Goal: Task Accomplishment & Management: Manage account settings

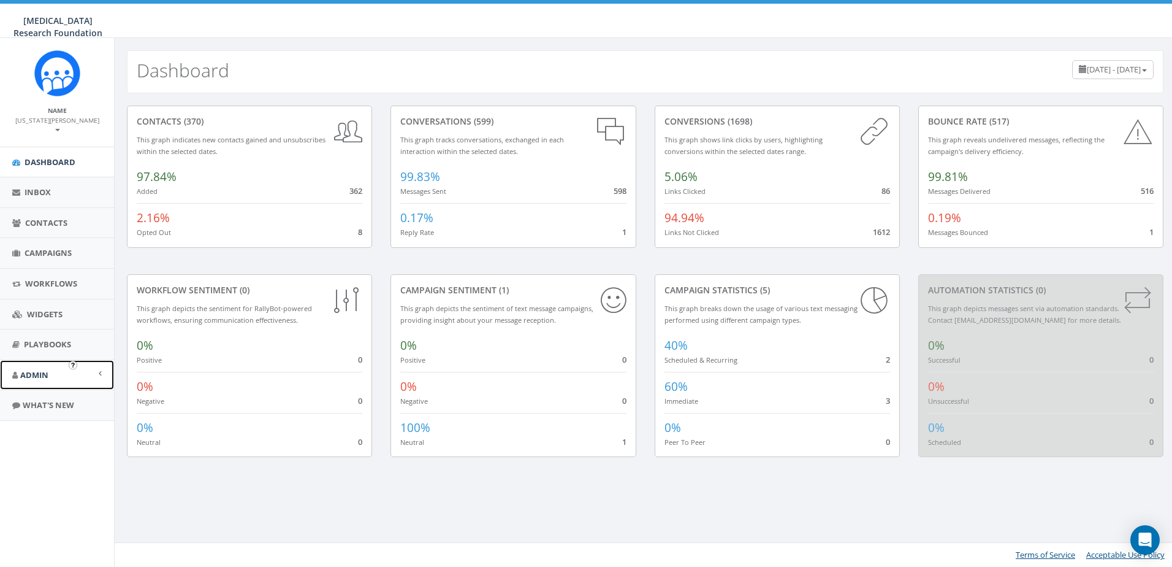
click at [39, 369] on span "Admin" at bounding box center [34, 374] width 28 height 11
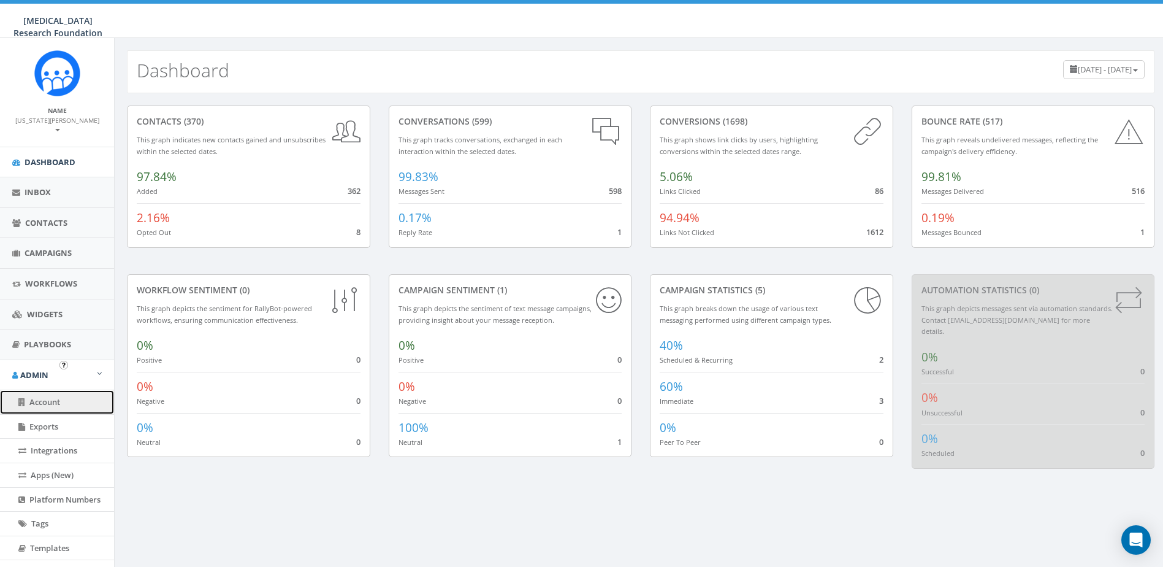
click at [43, 396] on span "Account" at bounding box center [44, 401] width 31 height 11
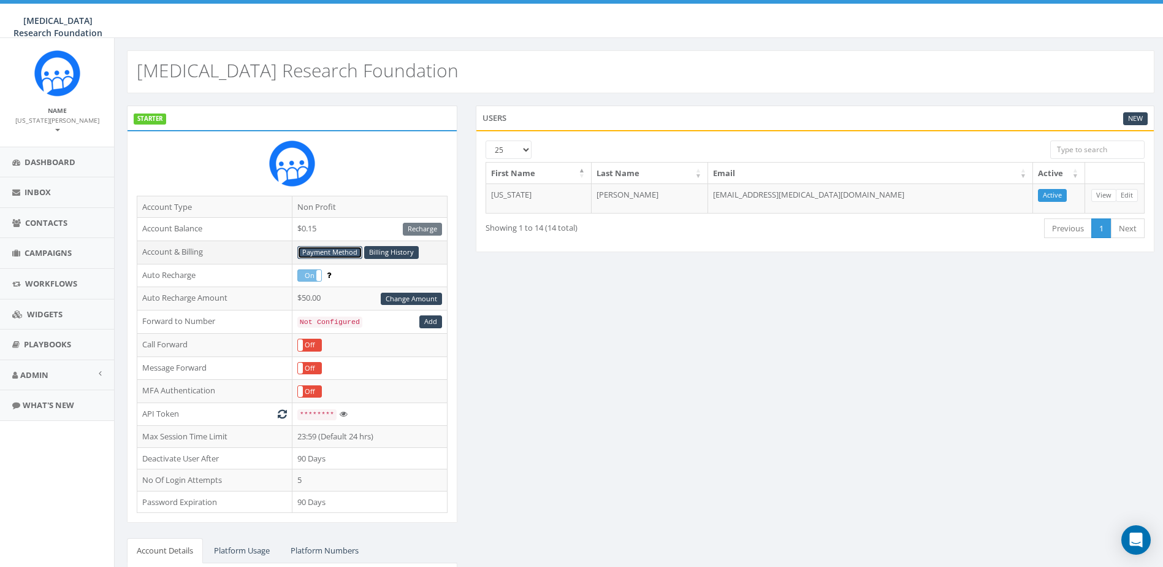
click at [337, 253] on link "Payment Method" at bounding box center [329, 252] width 65 height 13
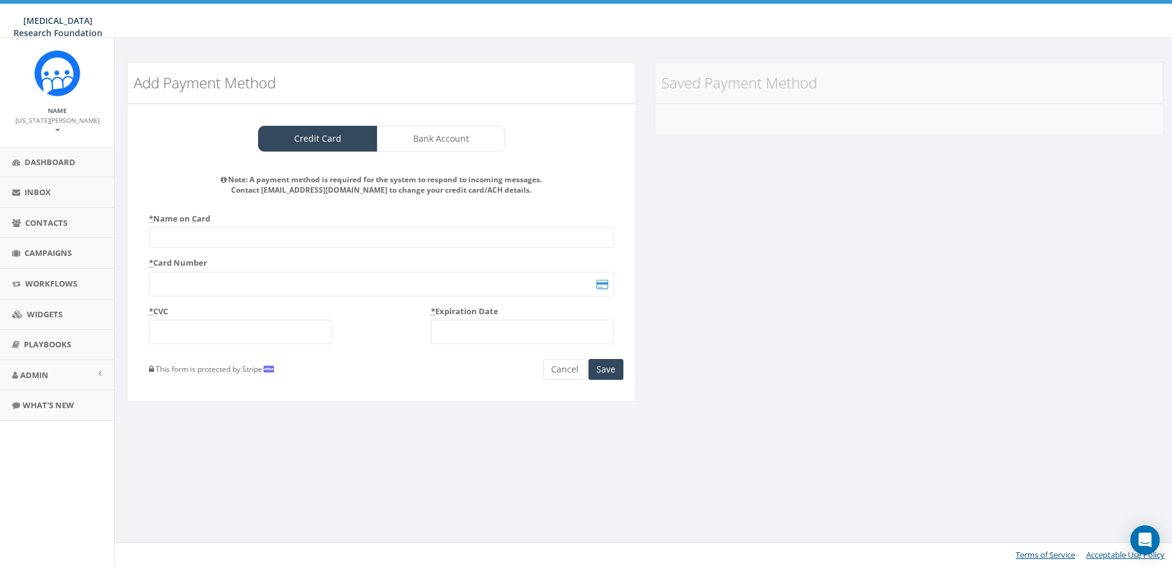
click at [182, 245] on input "text" at bounding box center [381, 237] width 465 height 21
type input "Dave Wiemer"
click at [590, 516] on div "Add Payment Method Credit Card Bank Account Note: A payment method is required …" at bounding box center [645, 302] width 1062 height 529
click at [232, 345] on div "* CVC * Expiration Date" at bounding box center [382, 329] width 484 height 48
click at [362, 475] on div "Add Payment Method Credit Card Bank Account Note: A payment method is required …" at bounding box center [645, 302] width 1062 height 529
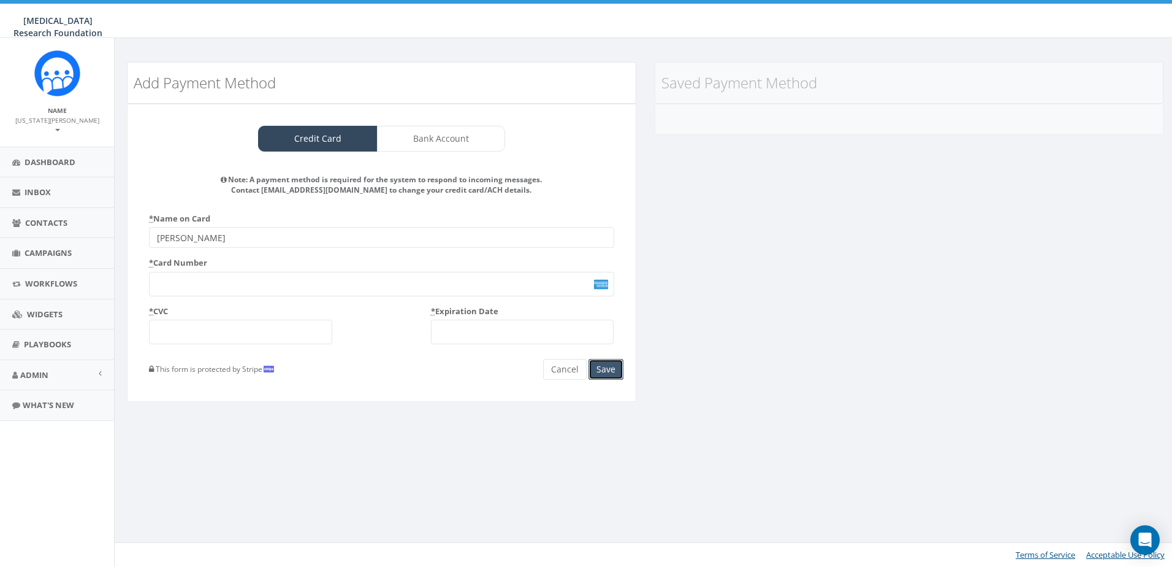
click at [606, 369] on button "Save" at bounding box center [606, 369] width 35 height 21
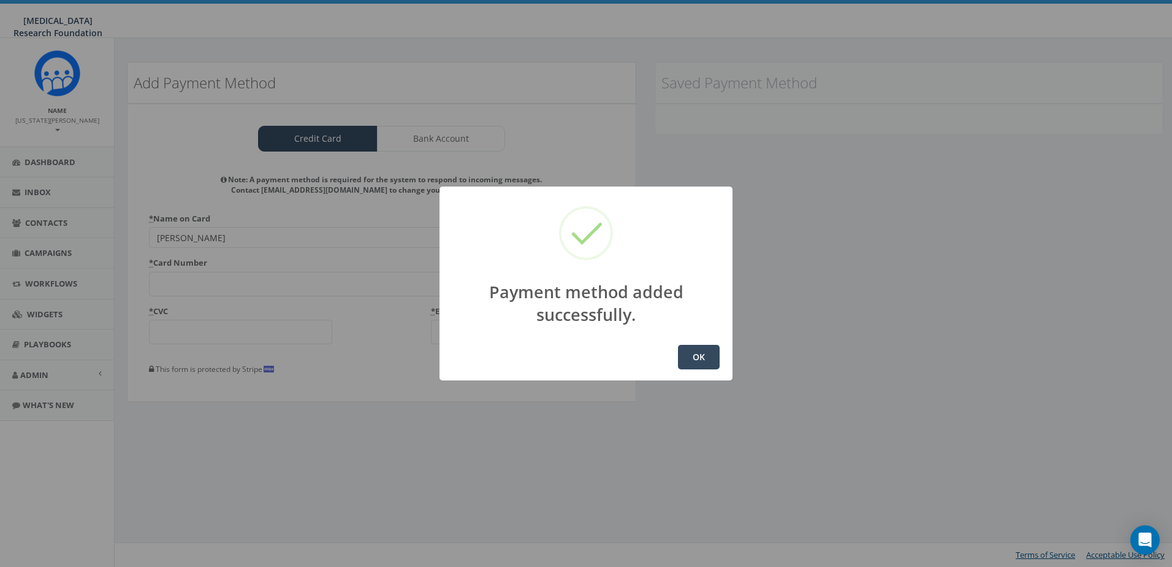
click at [689, 356] on button "OK" at bounding box center [699, 357] width 42 height 25
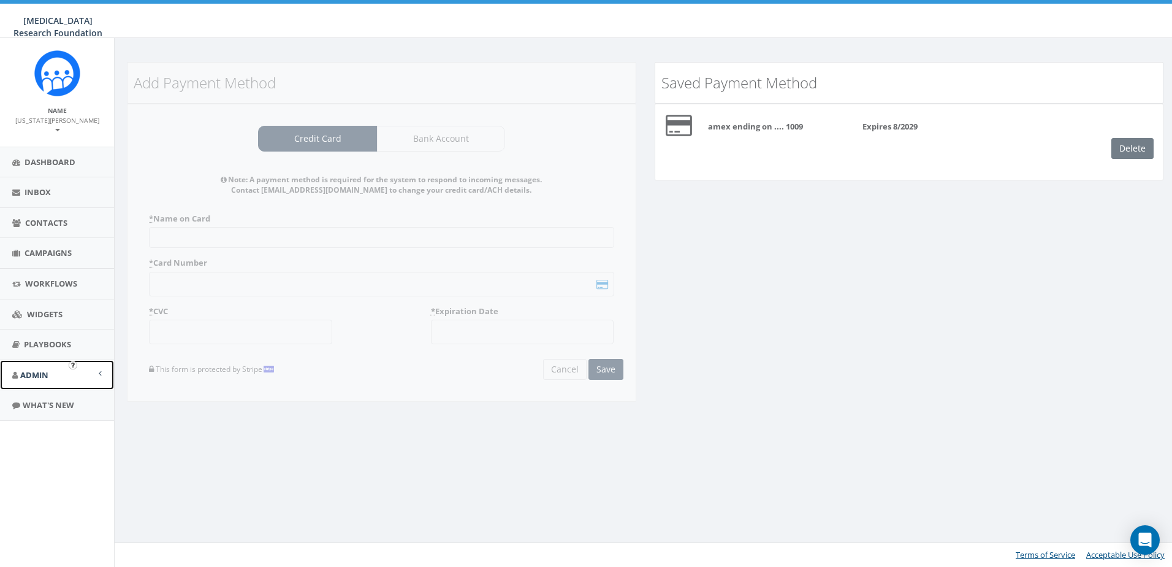
click at [31, 360] on link "Admin" at bounding box center [57, 375] width 114 height 30
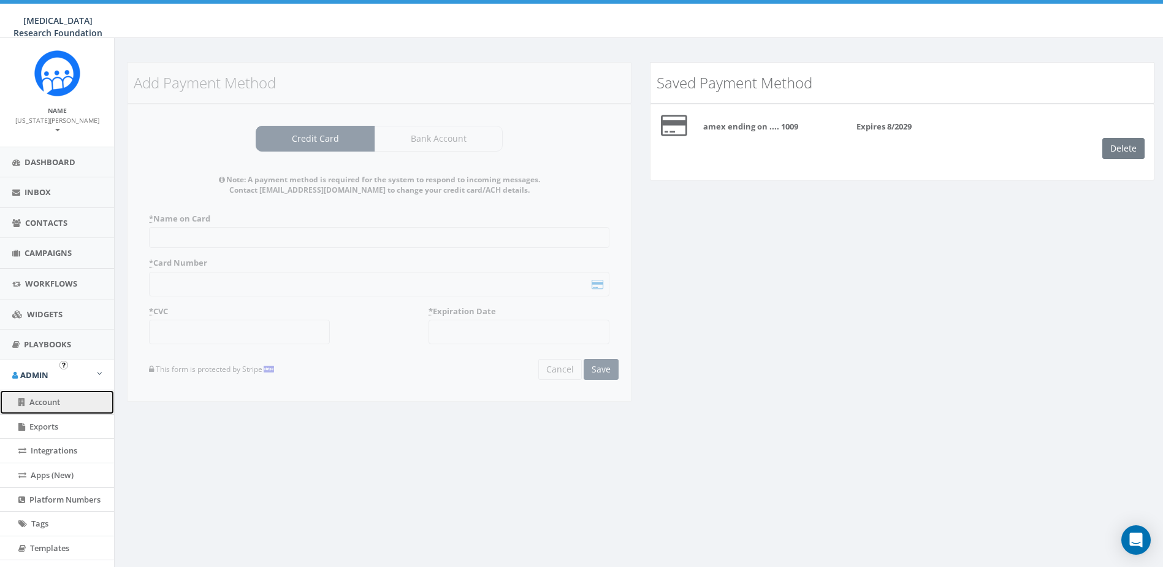
click at [39, 396] on span "Account" at bounding box center [44, 401] width 31 height 11
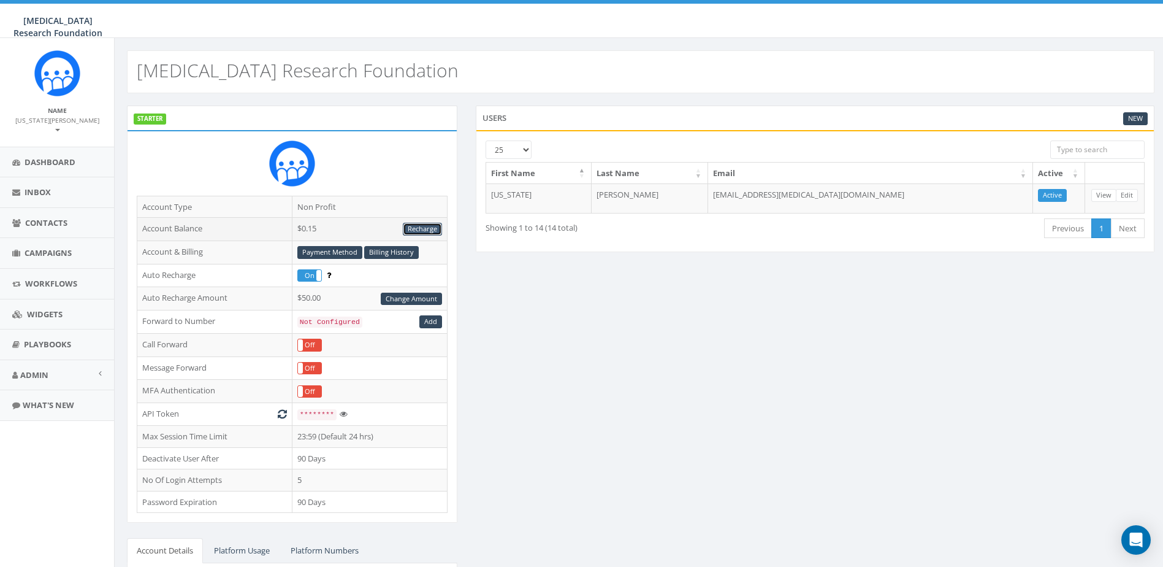
click at [435, 229] on link "Recharge" at bounding box center [422, 229] width 39 height 13
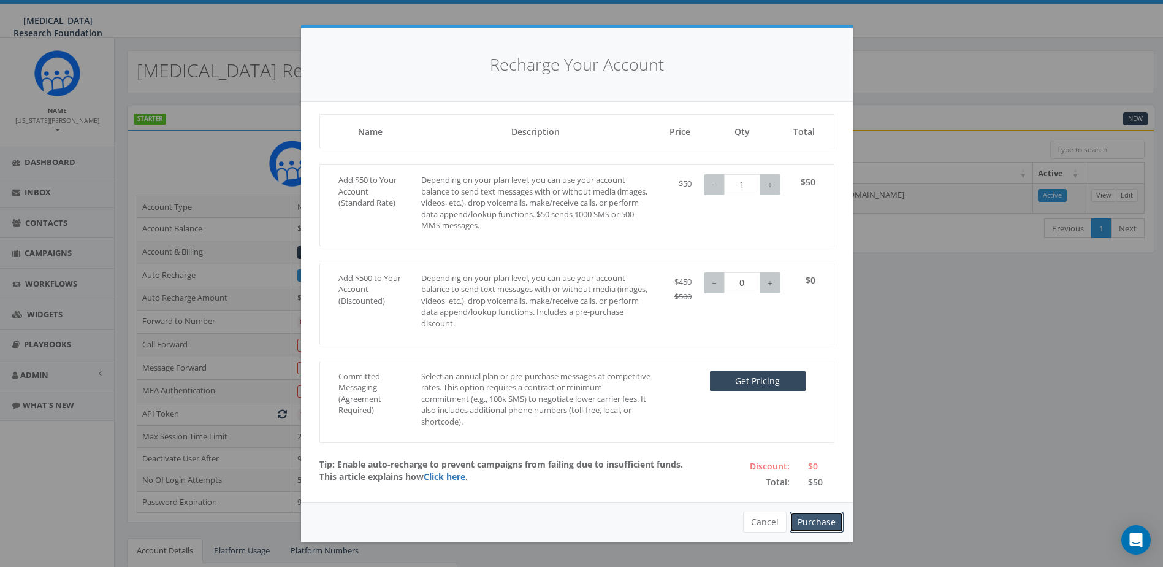
click at [817, 524] on button "Purchase" at bounding box center [817, 521] width 54 height 21
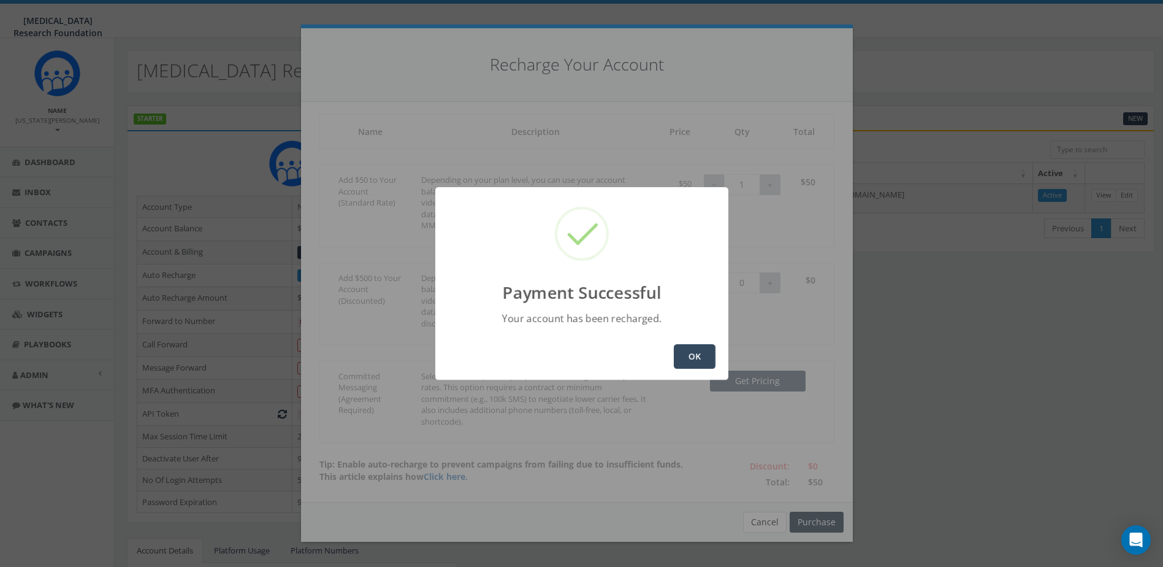
click at [699, 362] on button "OK" at bounding box center [695, 356] width 42 height 25
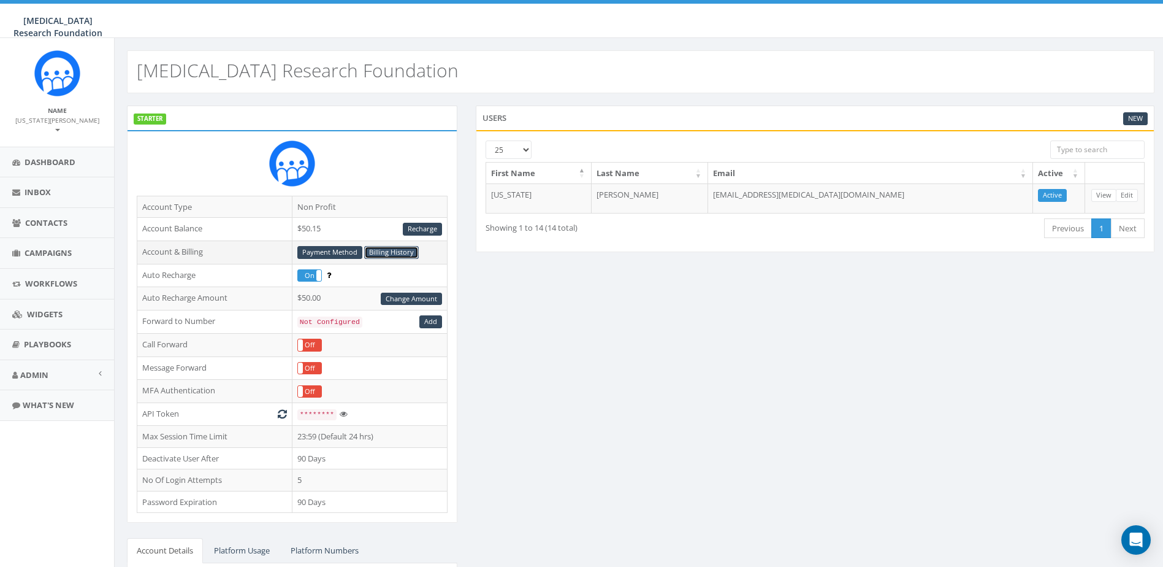
click at [375, 250] on link "Billing History" at bounding box center [391, 252] width 55 height 13
click at [686, 372] on div "STARTER Account Type Non Profit Account Balance $50.15 Recharge Account & Billi…" at bounding box center [641, 406] width 1046 height 602
drag, startPoint x: 662, startPoint y: 304, endPoint x: 713, endPoint y: 183, distance: 130.8
click at [662, 304] on div "STARTER Account Type Non Profit Account Balance $50.15 Recharge Account & Billi…" at bounding box center [641, 406] width 1046 height 602
click at [656, 455] on div "STARTER Account Type Non Profit Account Balance $50.15 Recharge Account & Billi…" at bounding box center [641, 406] width 1046 height 602
